Goal: Check status: Check status

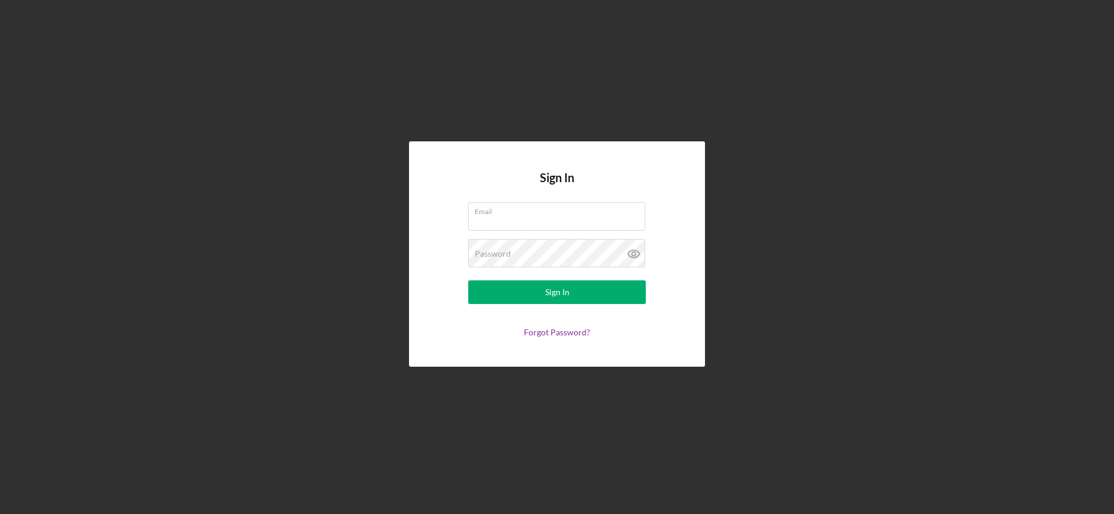
type input "[EMAIL_ADDRESS][DOMAIN_NAME]"
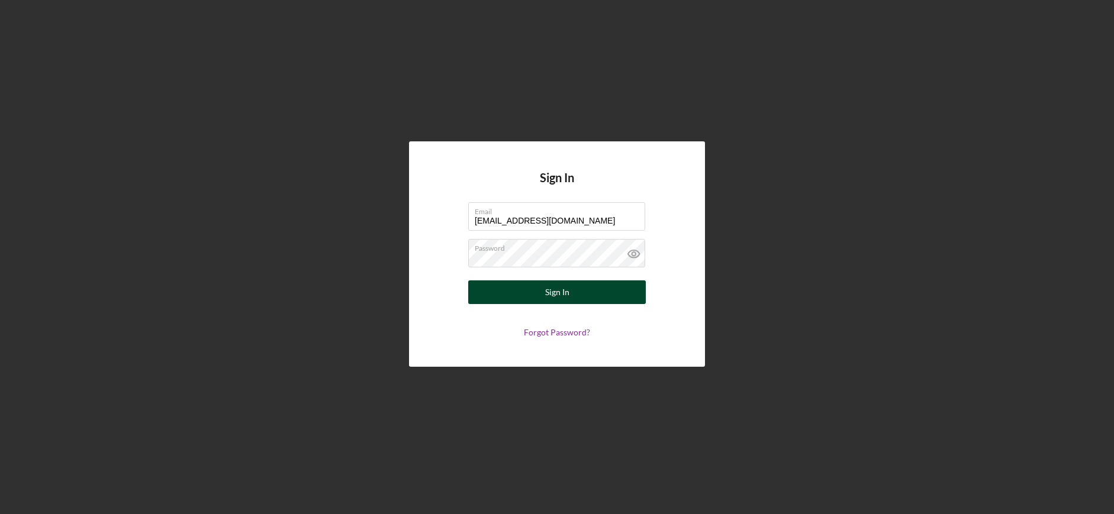
click at [557, 296] on div "Sign In" at bounding box center [557, 293] width 24 height 24
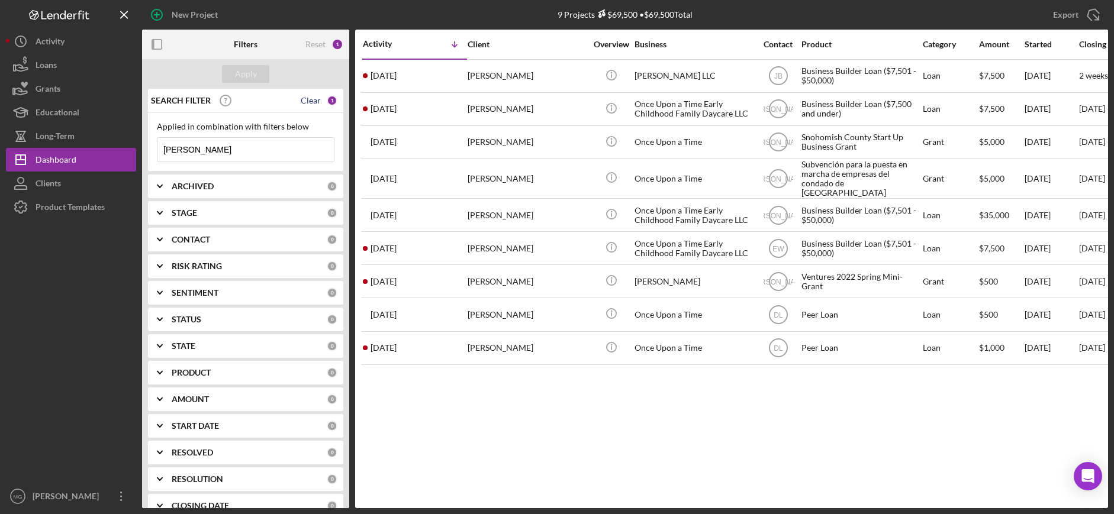
click at [307, 99] on div "Clear" at bounding box center [311, 100] width 20 height 9
click at [252, 79] on div "Apply" at bounding box center [246, 74] width 22 height 18
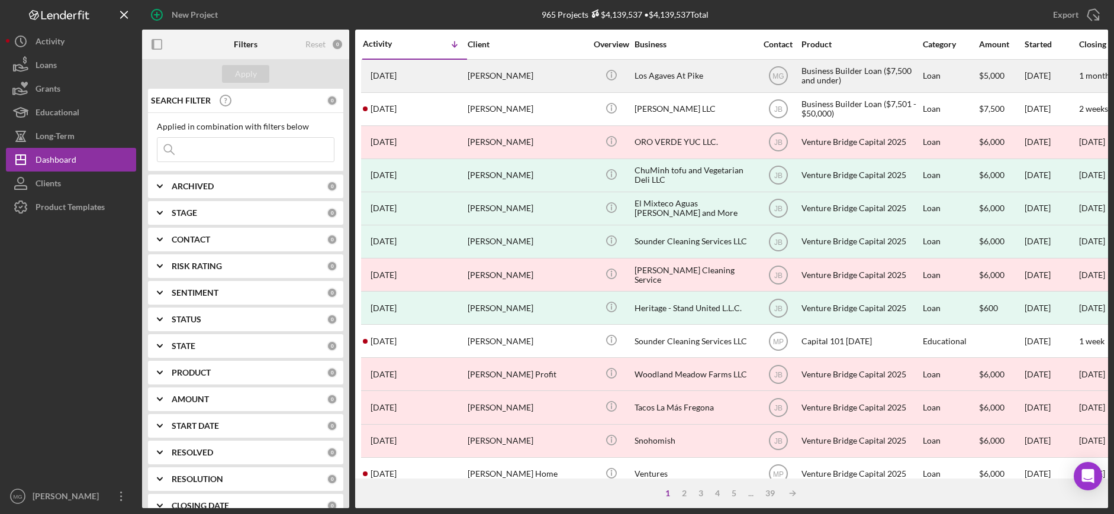
click at [511, 79] on div "[PERSON_NAME]" at bounding box center [527, 75] width 118 height 31
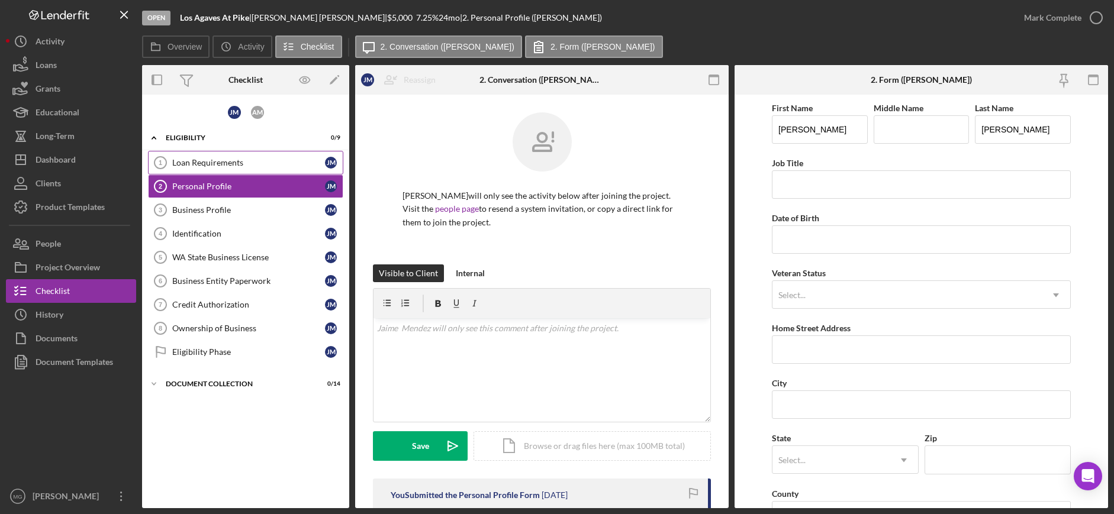
click at [233, 154] on link "Loan Requirements 1 Loan Requirements [PERSON_NAME]" at bounding box center [245, 163] width 195 height 24
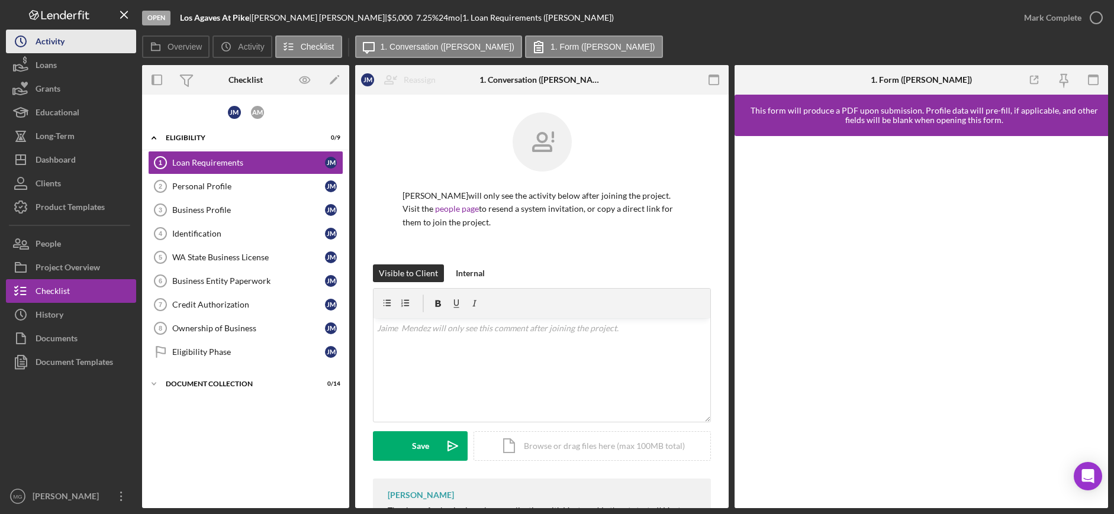
click at [65, 41] on button "Icon/History Activity" at bounding box center [71, 42] width 130 height 24
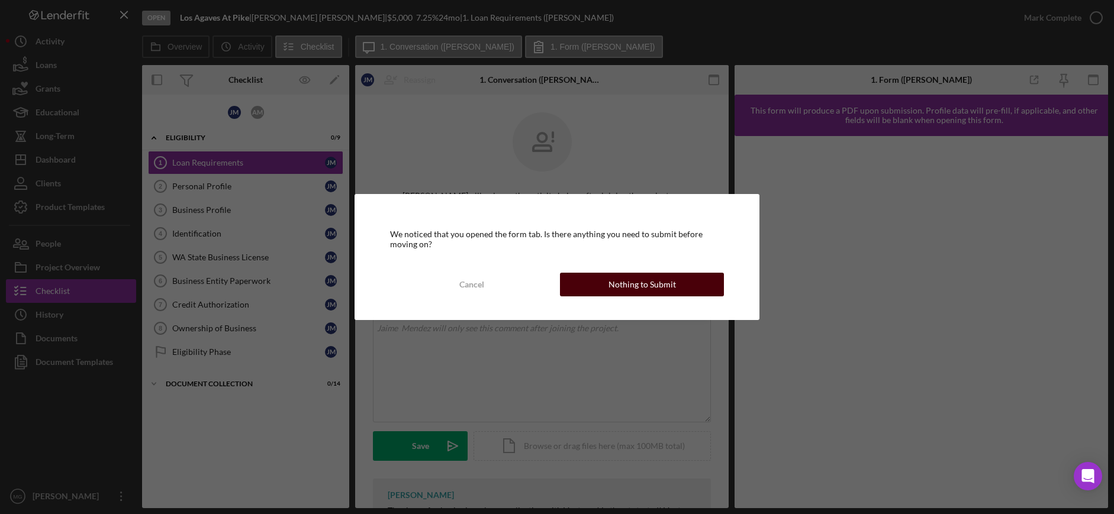
click at [617, 288] on div "Nothing to Submit" at bounding box center [641, 285] width 67 height 24
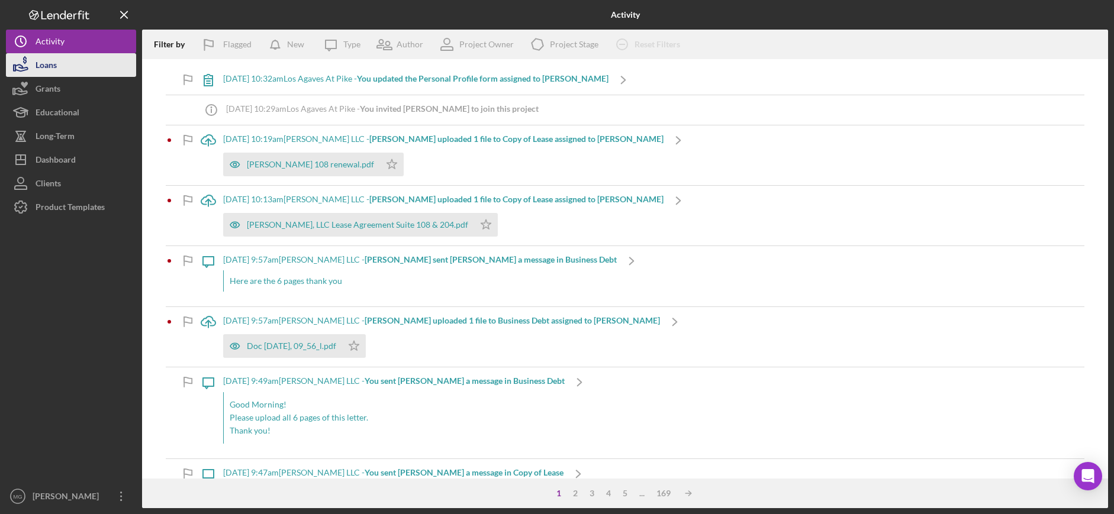
click at [34, 76] on icon "button" at bounding box center [21, 65] width 30 height 30
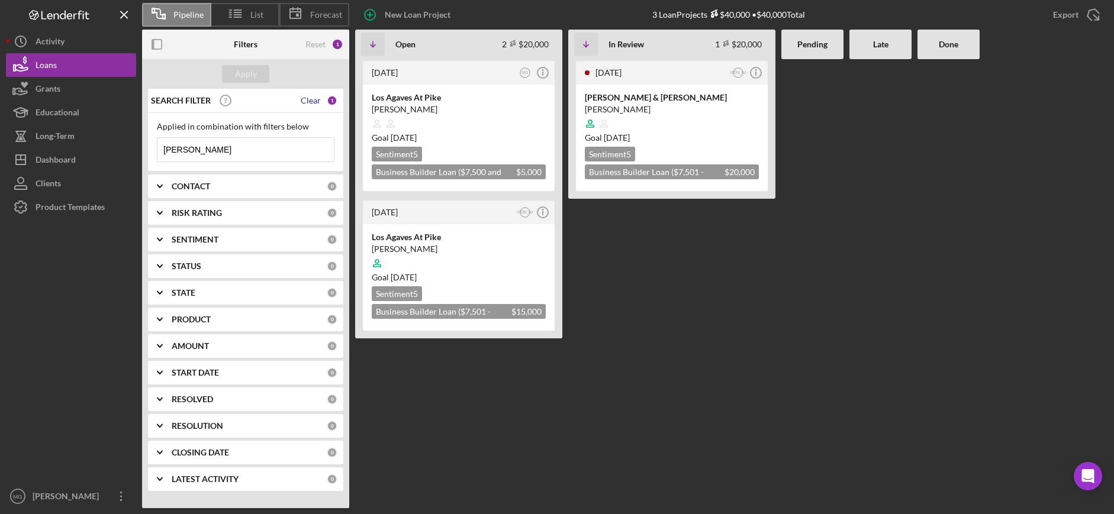
click at [310, 101] on div "Clear" at bounding box center [311, 100] width 20 height 9
click at [255, 80] on div "Apply" at bounding box center [246, 74] width 22 height 18
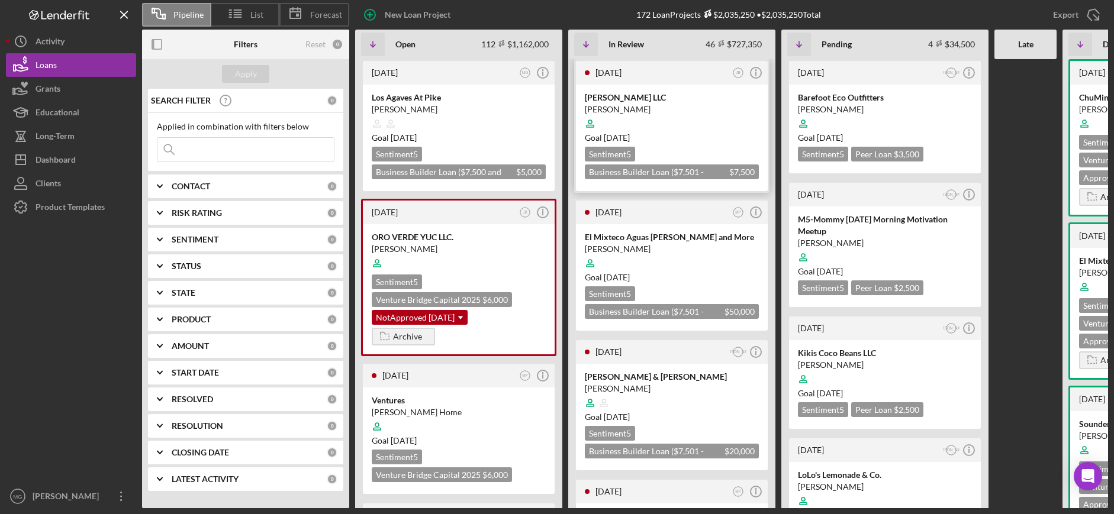
click at [703, 112] on div "[PERSON_NAME]" at bounding box center [672, 110] width 174 height 12
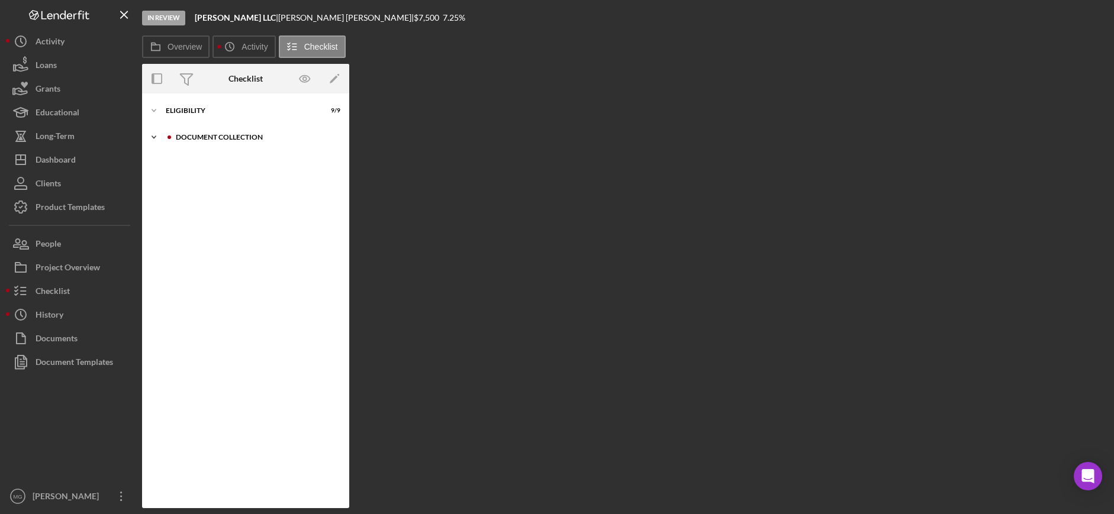
click at [148, 133] on icon "Icon/Expander" at bounding box center [154, 137] width 24 height 24
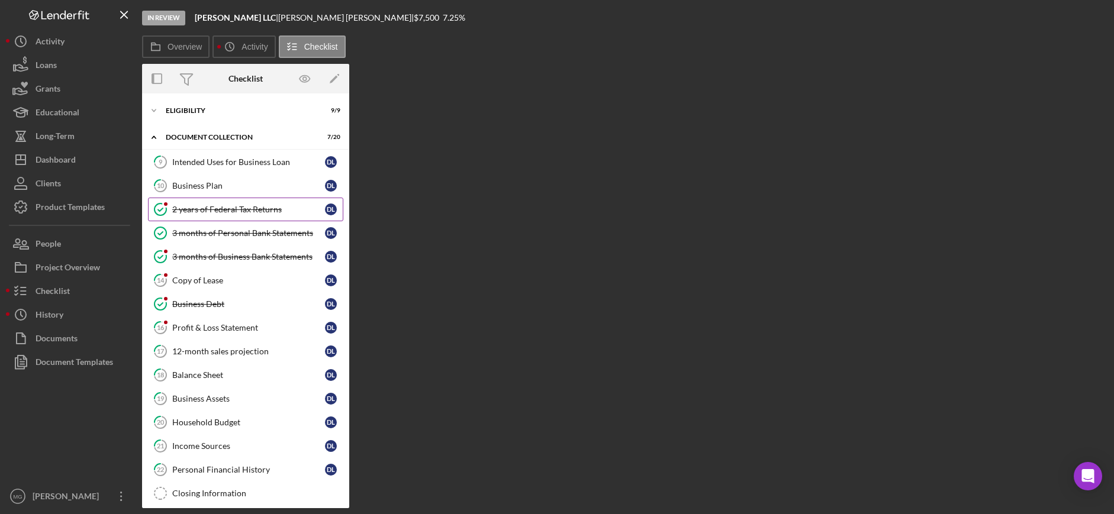
click at [209, 209] on div "2 years of Federal Tax Returns" at bounding box center [248, 209] width 153 height 9
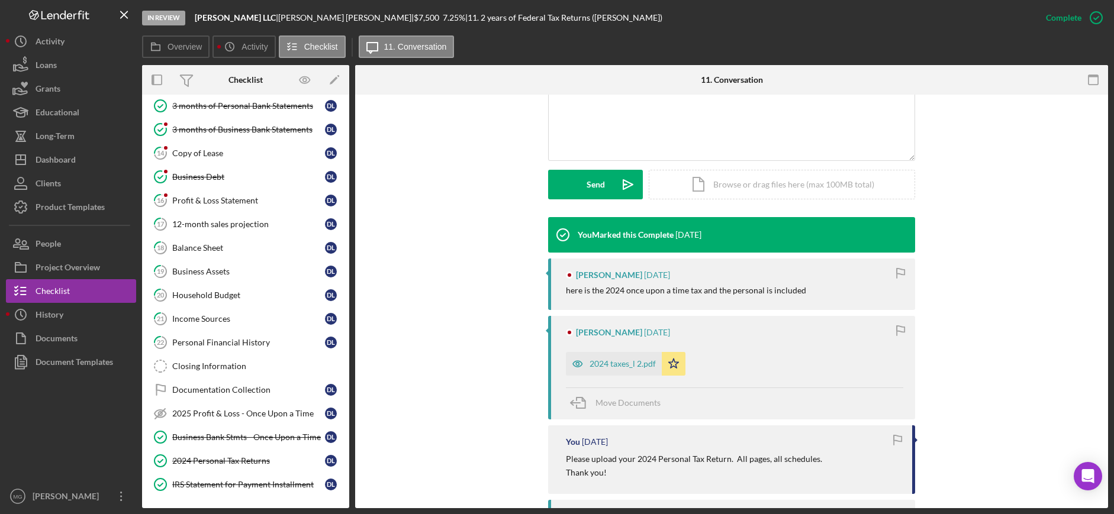
scroll to position [237, 0]
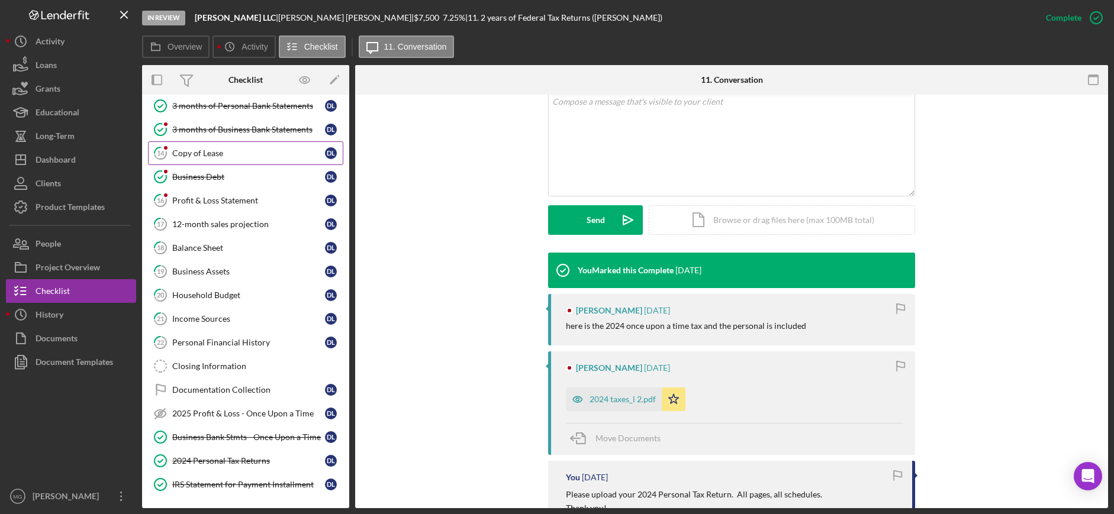
click at [186, 154] on div "Copy of Lease" at bounding box center [248, 153] width 153 height 9
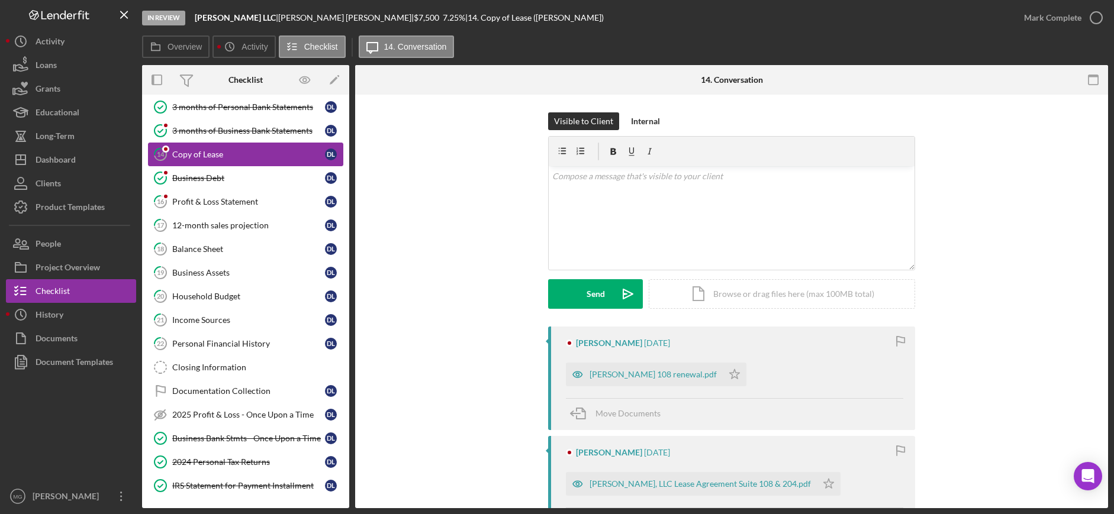
scroll to position [128, 0]
click at [185, 178] on div "Business Debt" at bounding box center [248, 176] width 153 height 9
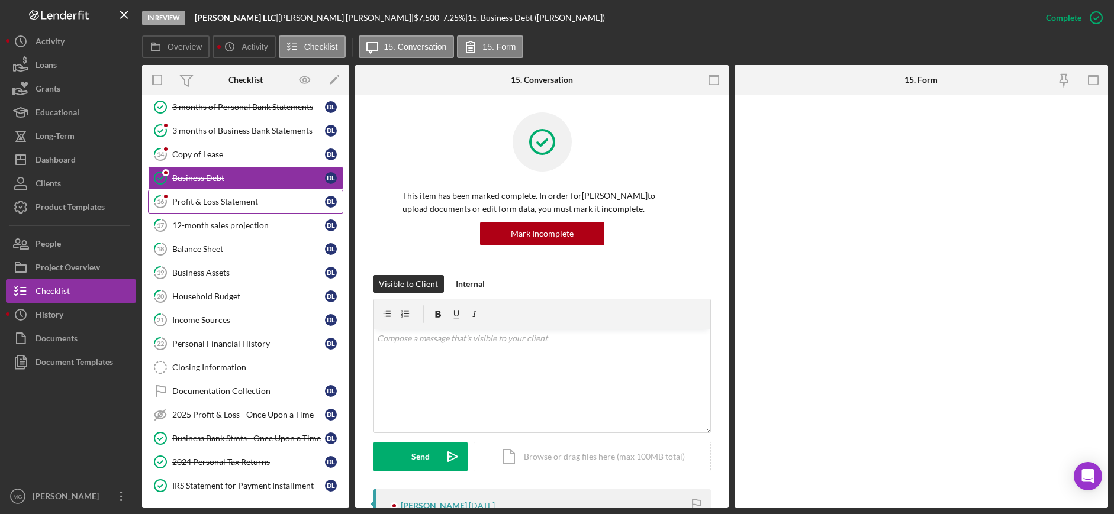
scroll to position [128, 0]
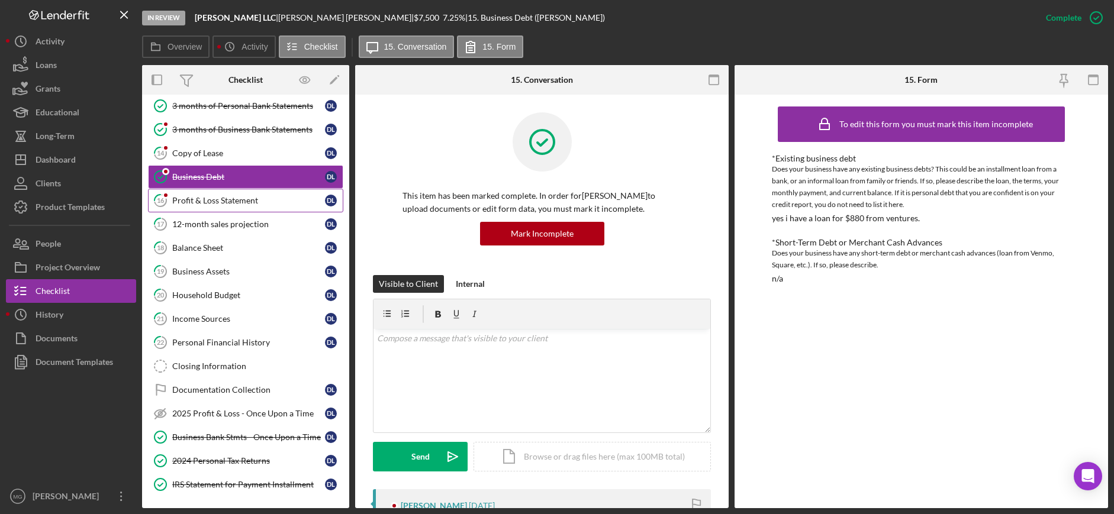
click at [188, 198] on div "Profit & Loss Statement" at bounding box center [248, 200] width 153 height 9
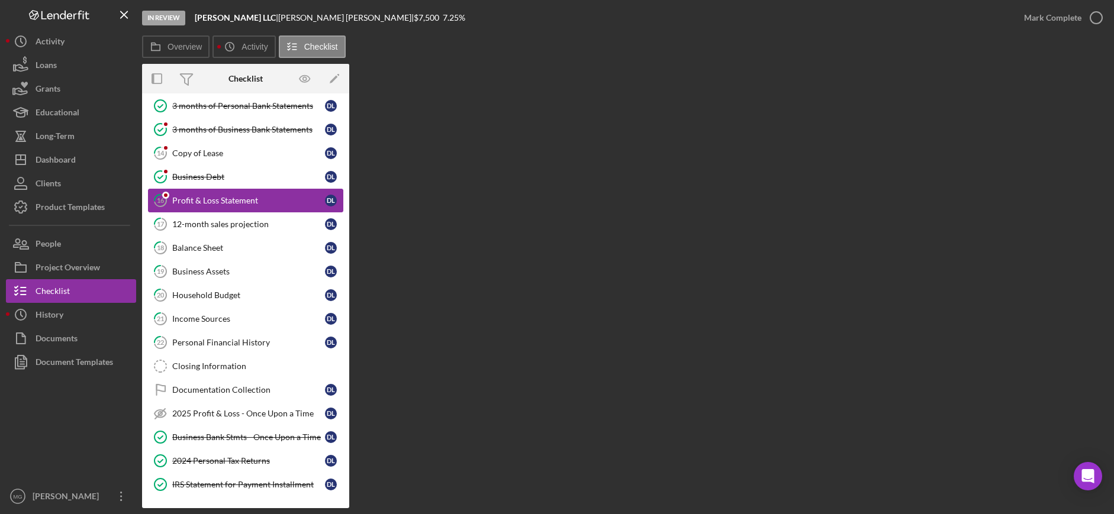
scroll to position [128, 0]
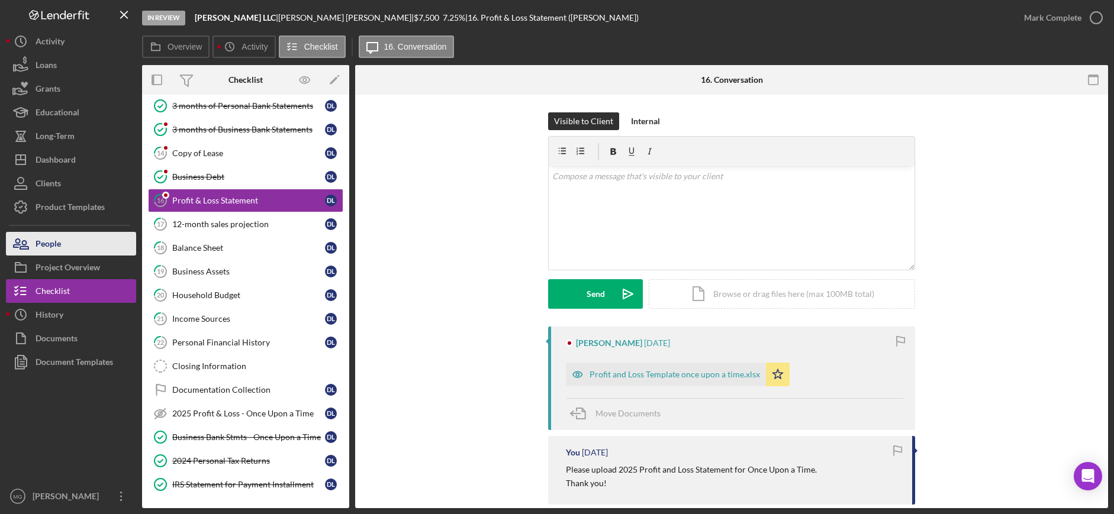
click at [42, 240] on div "People" at bounding box center [48, 245] width 25 height 27
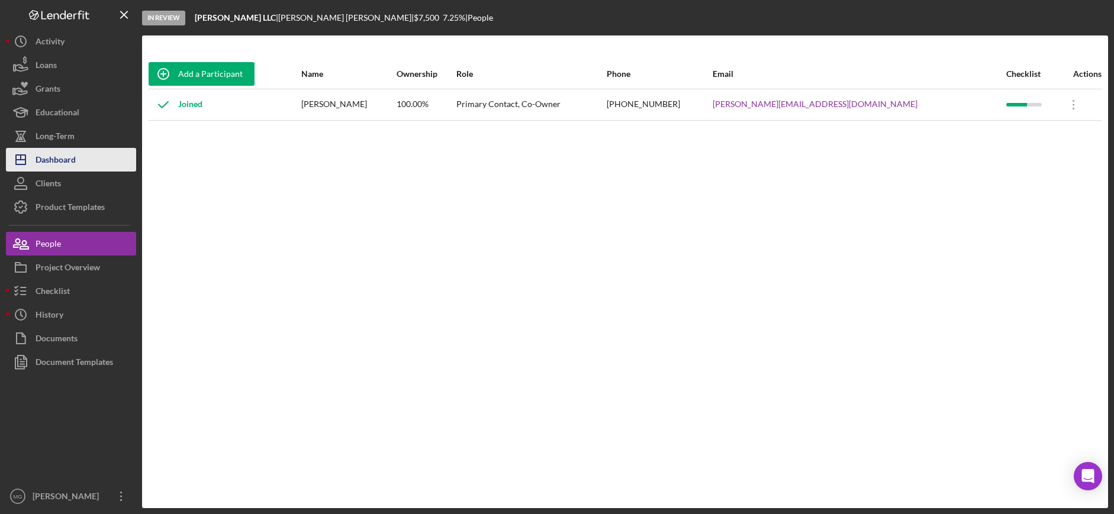
click at [87, 153] on button "Icon/Dashboard Dashboard" at bounding box center [71, 160] width 130 height 24
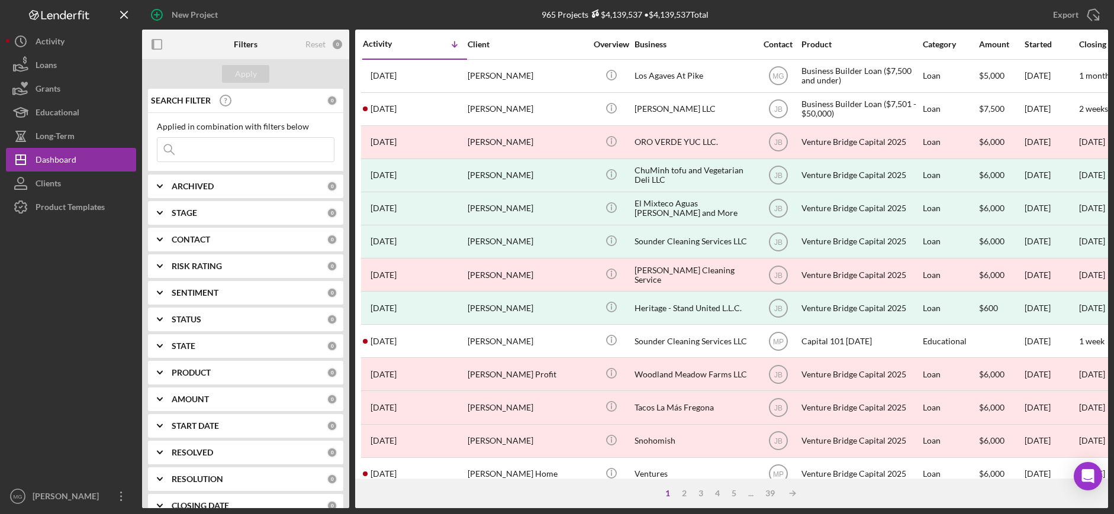
click at [198, 149] on input at bounding box center [245, 150] width 176 height 24
click at [216, 149] on input at bounding box center [245, 150] width 176 height 24
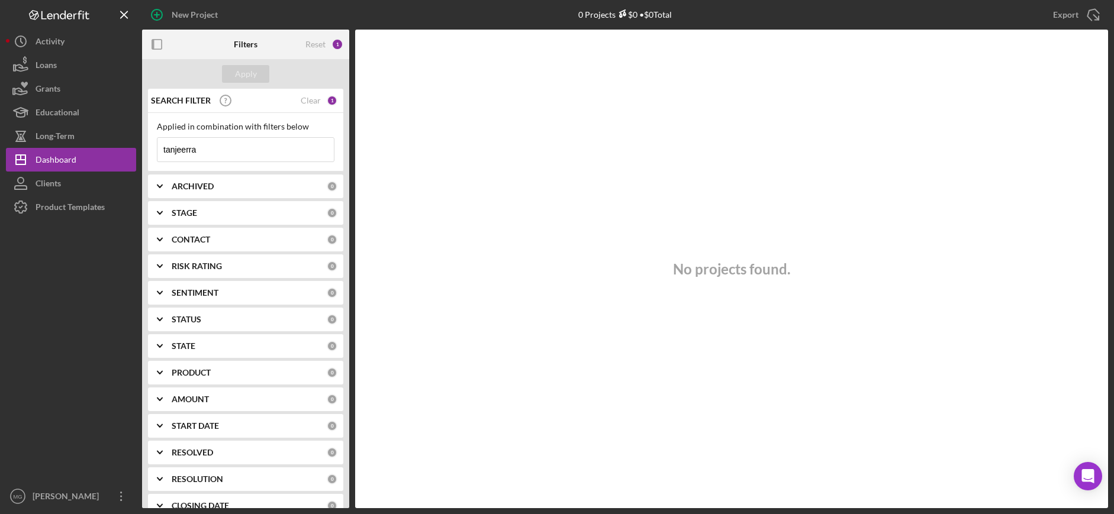
type input "tanjeerra"
click at [317, 101] on div "SEARCH FILTER Clear 1" at bounding box center [242, 101] width 189 height 30
click at [309, 101] on div "Clear" at bounding box center [311, 100] width 20 height 9
click at [218, 150] on input at bounding box center [245, 150] width 176 height 24
type input "kippas"
